Goal: Task Accomplishment & Management: Manage account settings

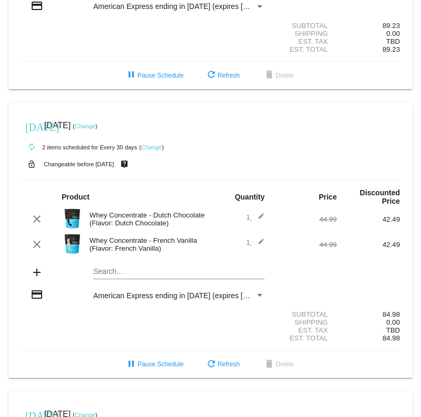
scroll to position [205, 0]
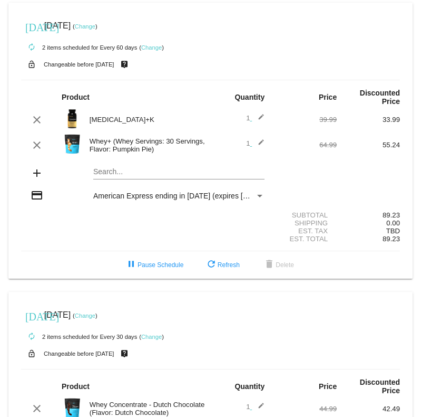
click at [95, 24] on link "Change" at bounding box center [85, 26] width 21 height 6
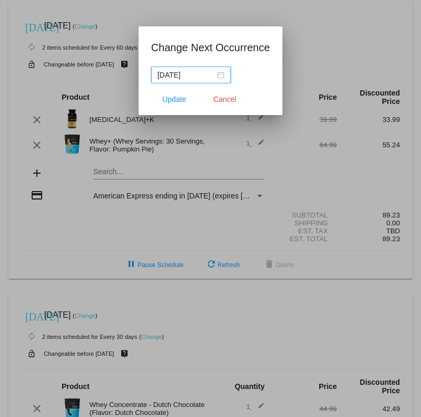
click at [216, 76] on div "[DATE]" at bounding box center [191, 75] width 67 height 12
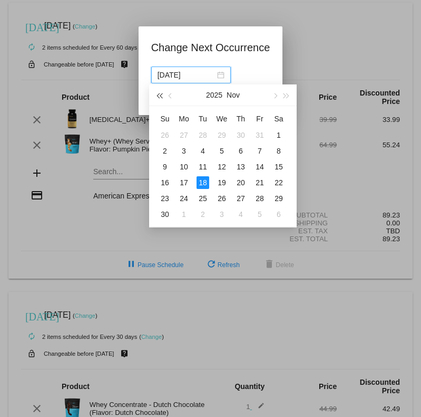
click at [162, 92] on button "button" at bounding box center [159, 94] width 12 height 21
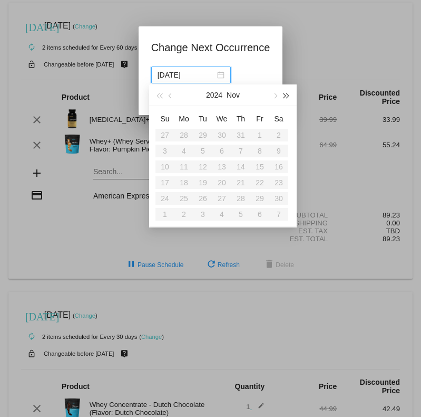
click at [286, 95] on span "button" at bounding box center [286, 95] width 5 height 5
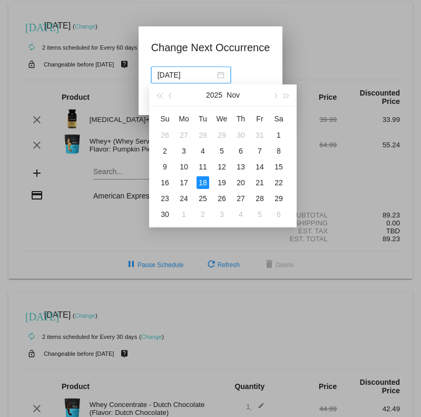
click at [264, 101] on div "2025 Nov" at bounding box center [223, 94] width 92 height 21
click at [173, 92] on button "button" at bounding box center [171, 94] width 12 height 21
click at [262, 133] on div "3" at bounding box center [260, 135] width 13 height 13
type input "2025-10-03"
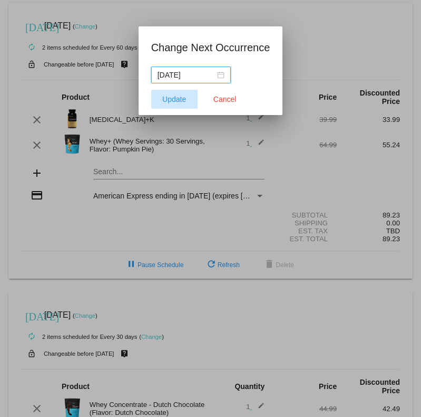
click at [177, 101] on span "Update" at bounding box center [174, 99] width 24 height 8
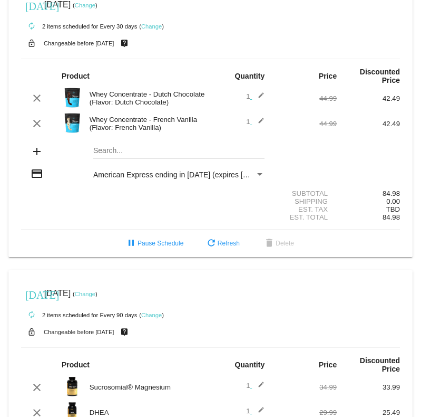
scroll to position [311, 0]
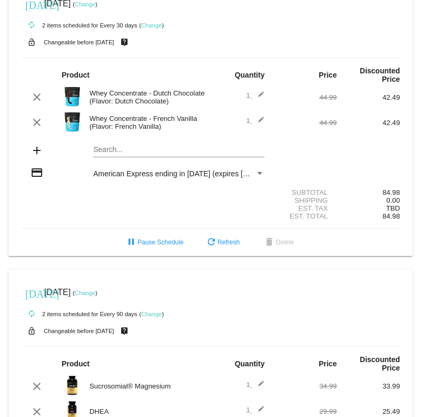
click at [113, 9] on div "today Oct 15 2025 ( Change )" at bounding box center [210, 3] width 379 height 21
click at [95, 7] on link "Change" at bounding box center [85, 4] width 21 height 6
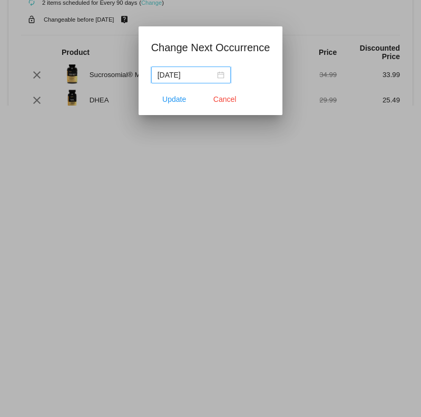
click at [209, 69] on input "2025-10-15" at bounding box center [186, 75] width 57 height 12
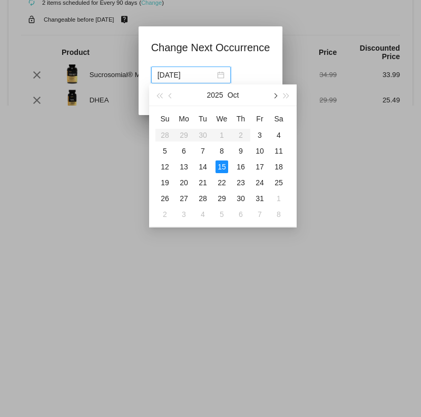
click at [272, 95] on button "button" at bounding box center [275, 94] width 12 height 21
click at [278, 165] on div "15" at bounding box center [279, 166] width 13 height 13
type input "2025-11-15"
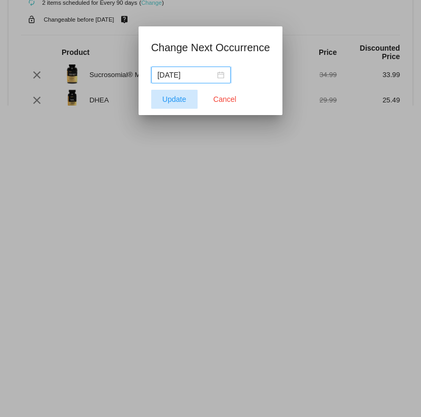
click at [174, 98] on span "Update" at bounding box center [174, 99] width 24 height 8
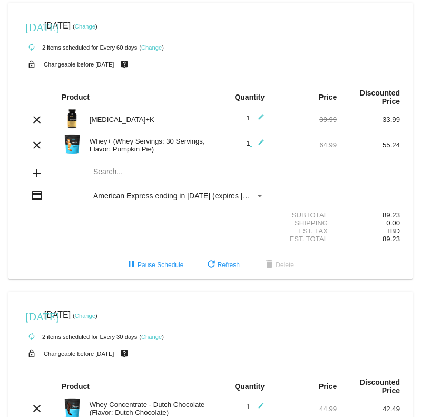
scroll to position [0, 0]
